Goal: Information Seeking & Learning: Understand process/instructions

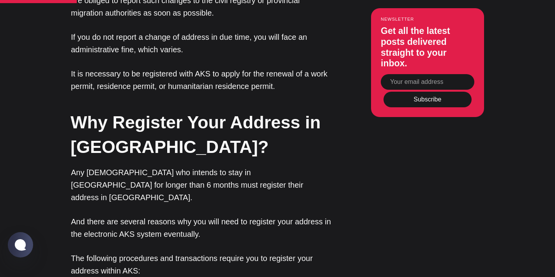
scroll to position [806, 0]
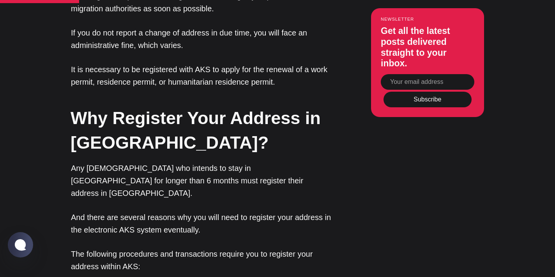
click at [194, 211] on p "And there are several reasons why you will need to register your address in the…" at bounding box center [201, 223] width 261 height 25
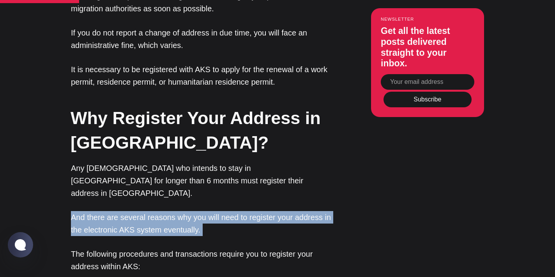
click at [194, 211] on p "And there are several reasons why you will need to register your address in the…" at bounding box center [201, 223] width 261 height 25
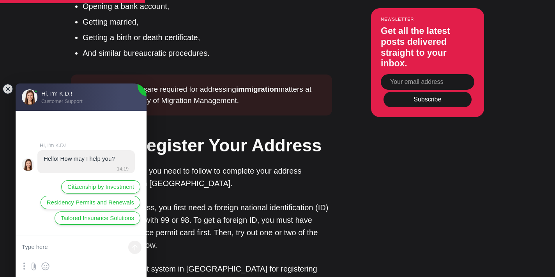
scroll to position [1163, 0]
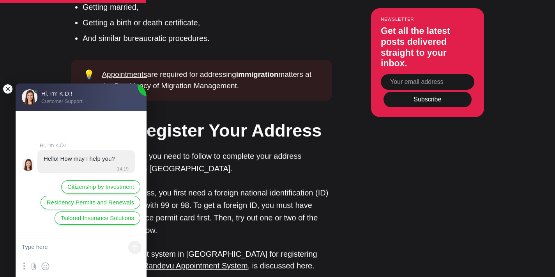
click at [5, 89] on jdiv at bounding box center [7, 88] width 11 height 11
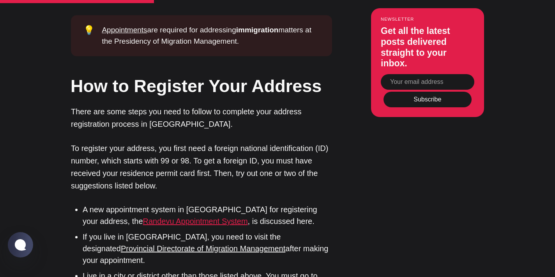
scroll to position [1209, 0]
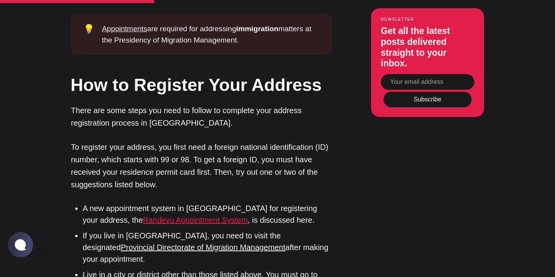
click at [150, 215] on link "Randevu Appointment System" at bounding box center [195, 219] width 105 height 9
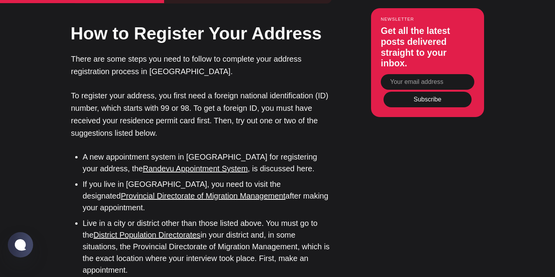
scroll to position [1273, 0]
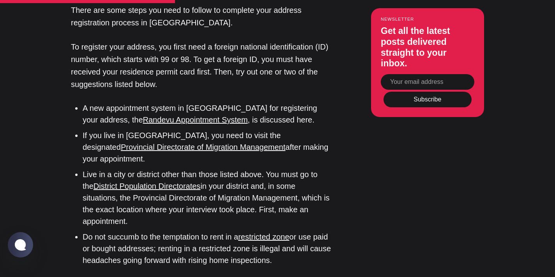
scroll to position [1322, 0]
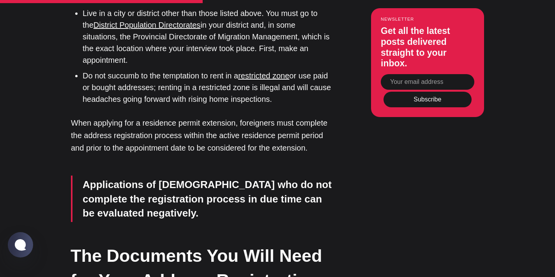
scroll to position [1466, 0]
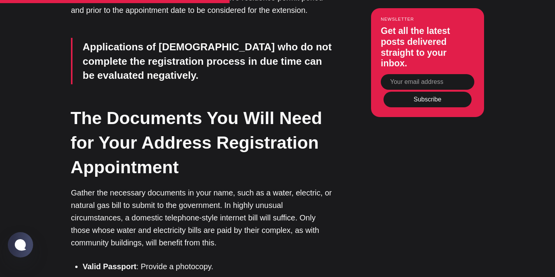
scroll to position [1610, 0]
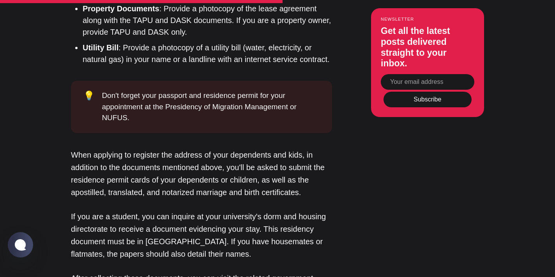
scroll to position [1897, 0]
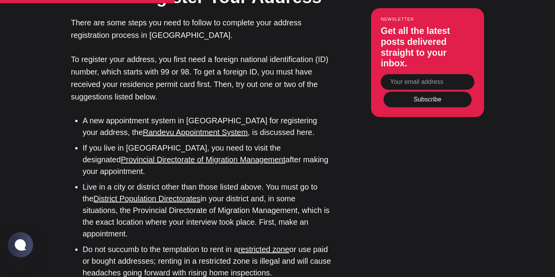
scroll to position [1294, 0]
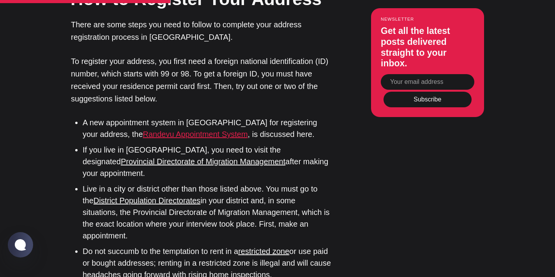
click at [143, 130] on link "Randevu Appointment System" at bounding box center [195, 134] width 105 height 9
